Goal: Task Accomplishment & Management: Manage account settings

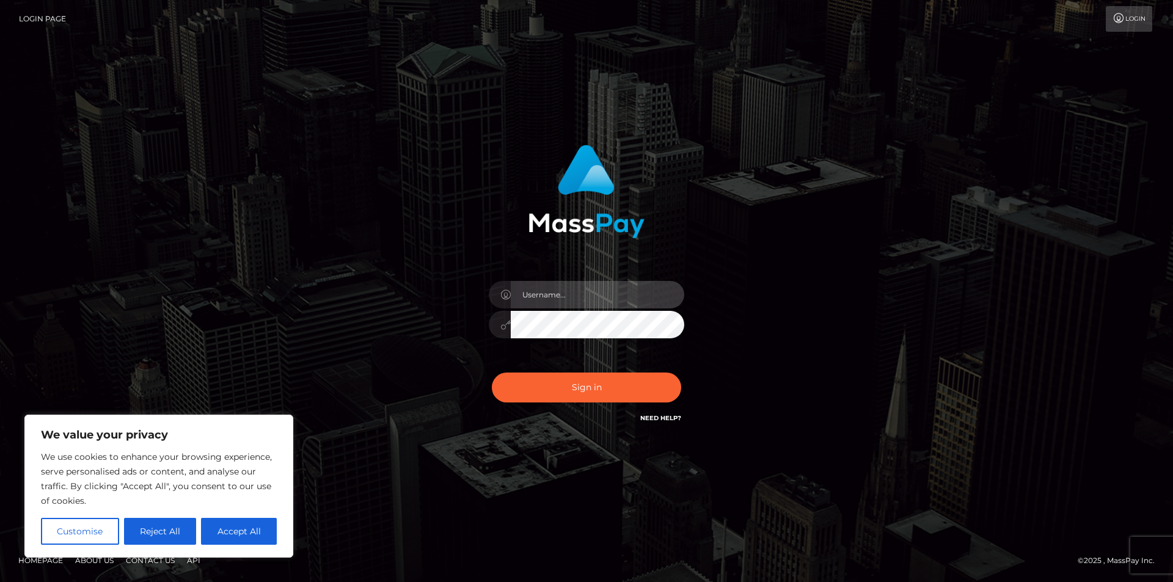
click at [582, 285] on input "text" at bounding box center [597, 294] width 173 height 27
drag, startPoint x: 247, startPoint y: 532, endPoint x: 260, endPoint y: 524, distance: 14.6
click at [247, 531] on button "Accept All" at bounding box center [239, 531] width 76 height 27
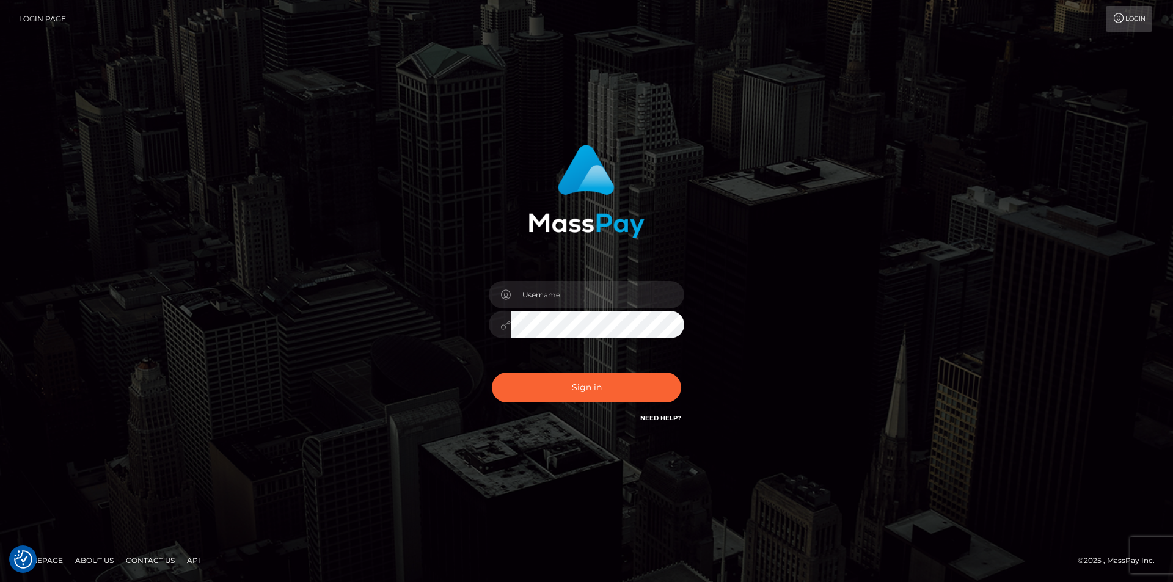
checkbox input "true"
click at [574, 291] on input "text" at bounding box center [597, 294] width 173 height 27
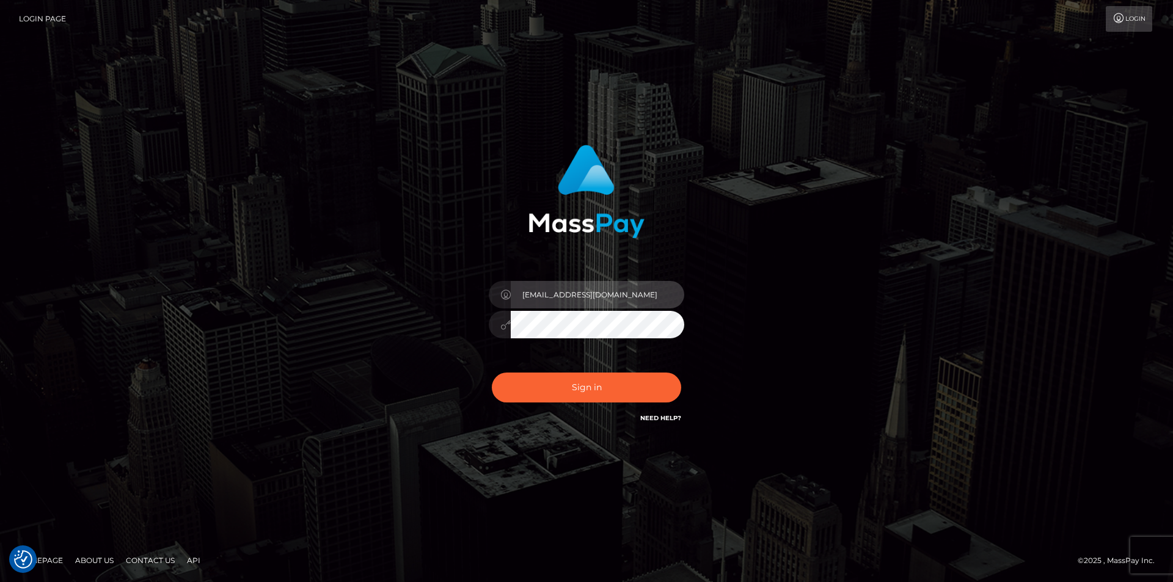
type input "[EMAIL_ADDRESS][DOMAIN_NAME]"
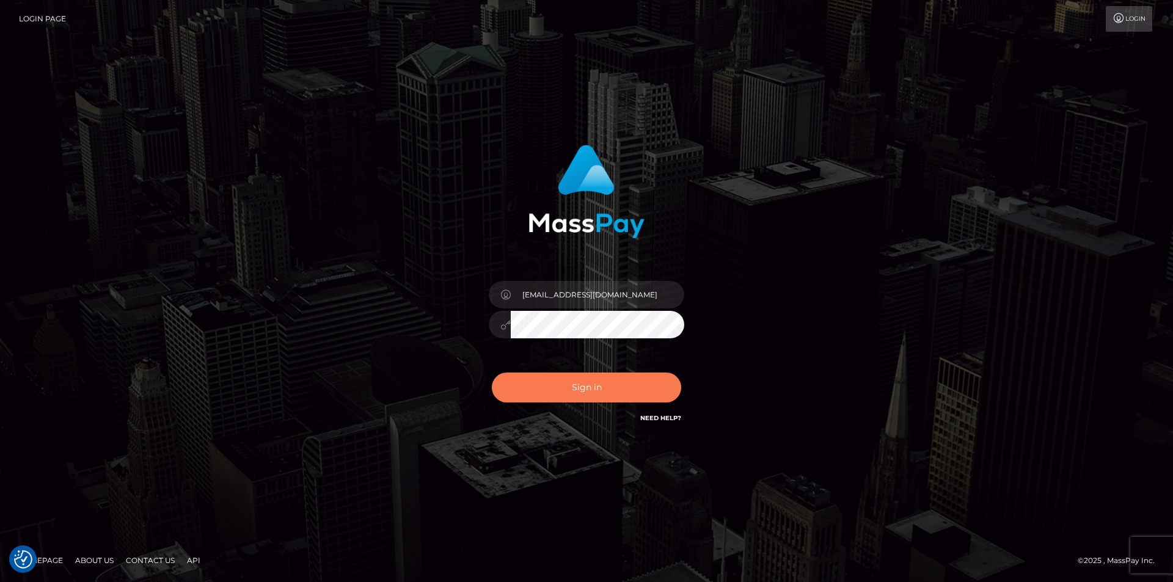
click at [598, 398] on button "Sign in" at bounding box center [586, 388] width 189 height 30
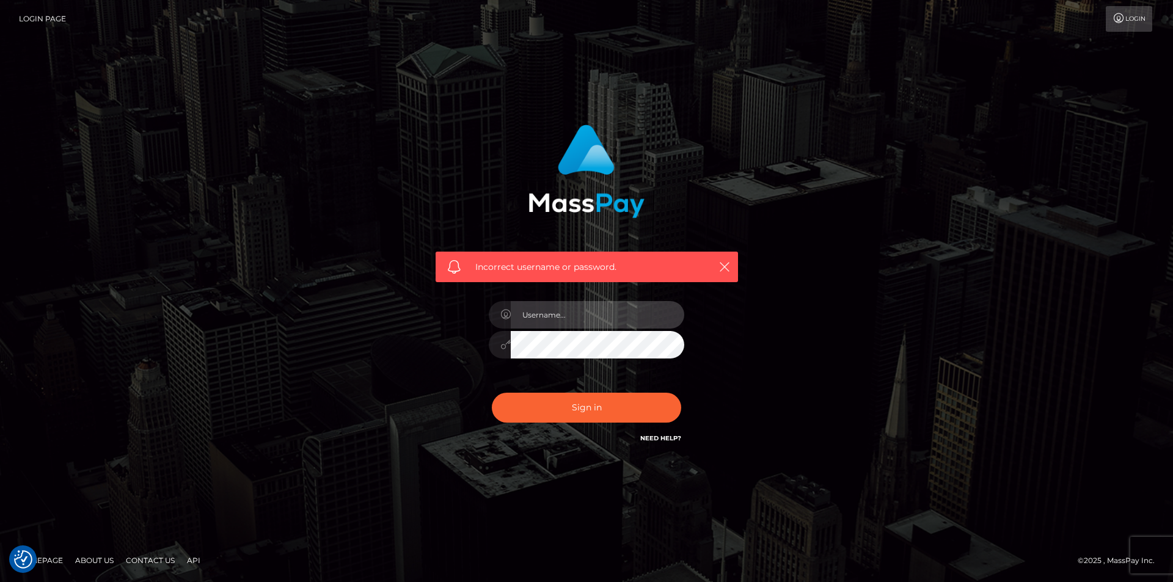
click at [586, 313] on input "text" at bounding box center [597, 314] width 173 height 27
click at [575, 313] on input "text" at bounding box center [597, 314] width 173 height 27
type input "[EMAIL_ADDRESS][DOMAIN_NAME]"
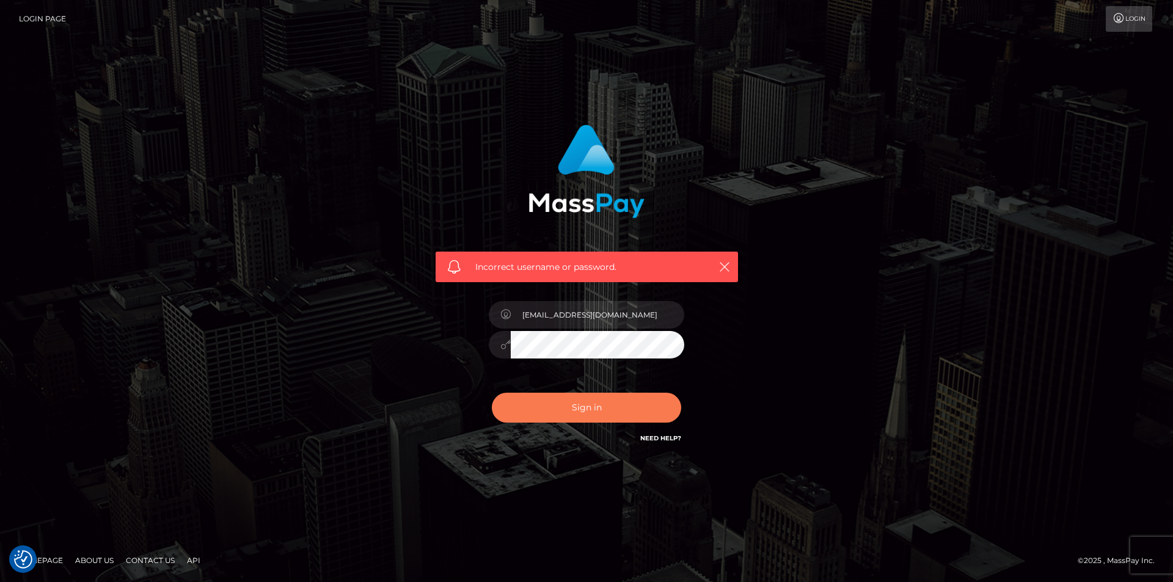
click at [589, 403] on button "Sign in" at bounding box center [586, 408] width 189 height 30
click at [1128, 178] on div "Incorrect username or password." at bounding box center [586, 291] width 1173 height 535
click at [655, 439] on link "Need Help?" at bounding box center [660, 438] width 41 height 8
click at [665, 436] on link "Need Help?" at bounding box center [660, 438] width 41 height 8
